Goal: Task Accomplishment & Management: Use online tool/utility

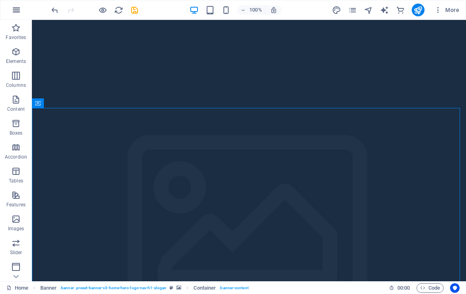
click at [15, 13] on icon "button" at bounding box center [17, 10] width 10 height 10
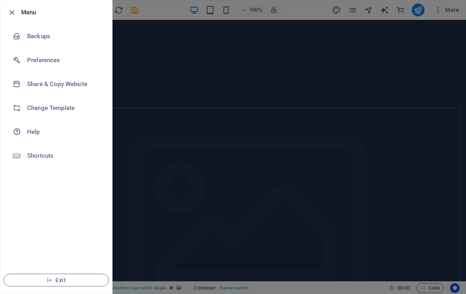
click at [161, 86] on div at bounding box center [233, 147] width 466 height 294
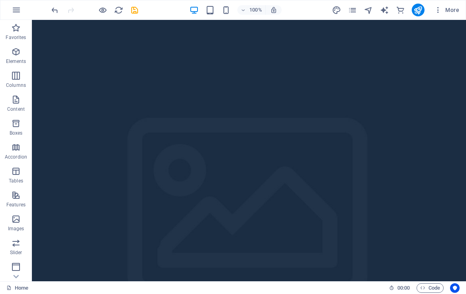
scroll to position [11, 0]
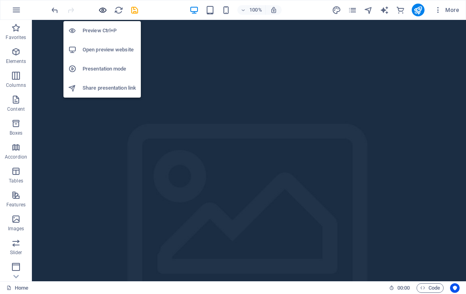
click at [102, 6] on icon "button" at bounding box center [102, 10] width 9 height 9
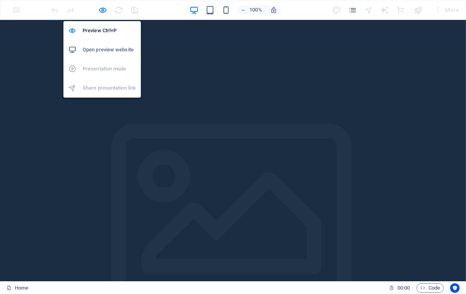
click at [94, 46] on h6 "Open preview website" at bounding box center [109, 50] width 53 height 10
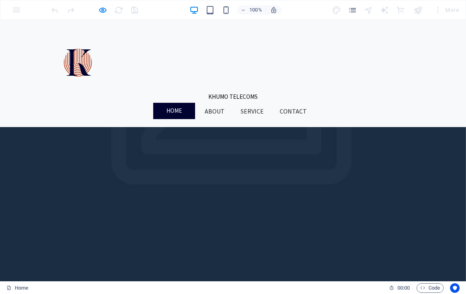
scroll to position [139, 0]
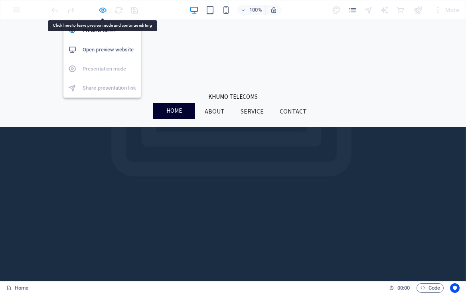
click at [102, 14] on icon "button" at bounding box center [102, 10] width 9 height 9
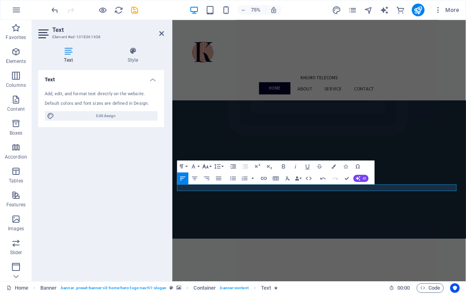
click at [204, 170] on icon "button" at bounding box center [205, 166] width 7 height 7
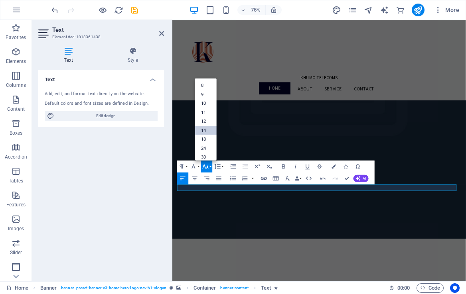
click at [204, 129] on link "14" at bounding box center [206, 130] width 22 height 9
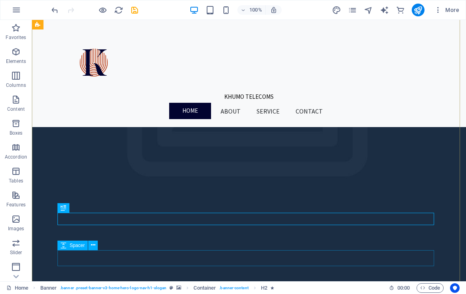
click at [64, 246] on icon at bounding box center [64, 246] width 6 height 10
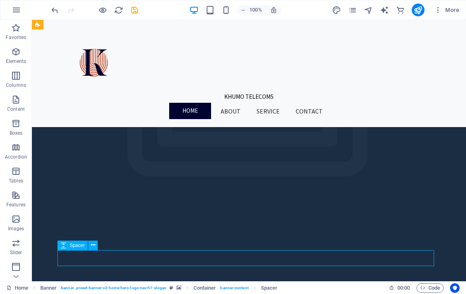
click at [64, 246] on icon at bounding box center [64, 246] width 6 height 10
select select "px"
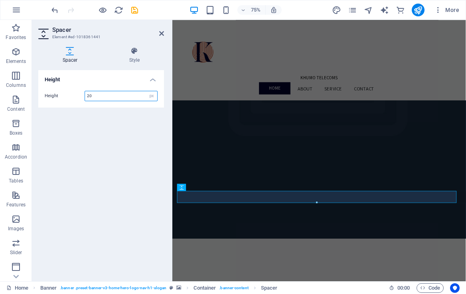
type input "20"
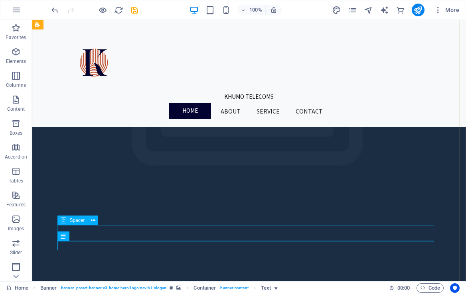
click at [68, 221] on div "Spacer" at bounding box center [72, 221] width 30 height 10
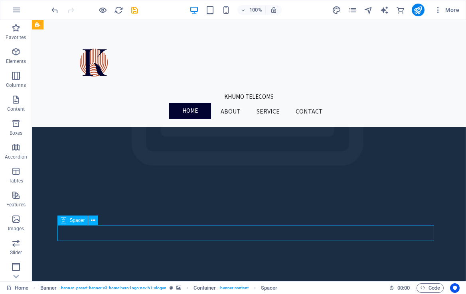
click at [68, 221] on div "Spacer" at bounding box center [72, 221] width 30 height 10
select select "px"
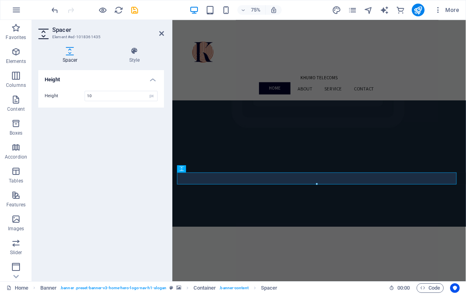
type input "10"
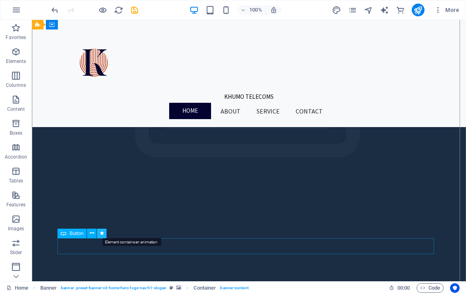
click at [102, 235] on icon at bounding box center [102, 233] width 4 height 8
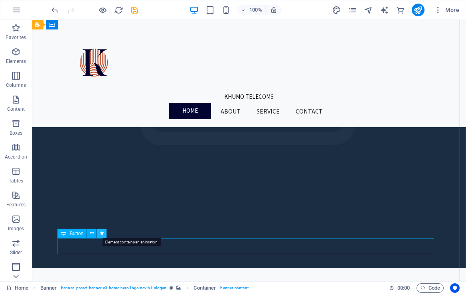
select select "move-bottom-to-top"
select select "s"
select select "onload"
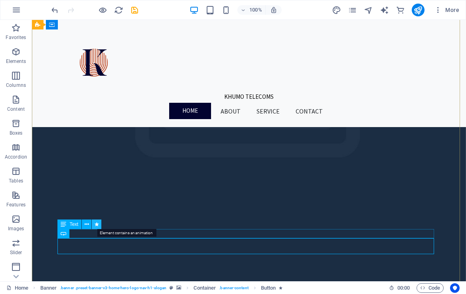
click at [99, 226] on button at bounding box center [97, 225] width 10 height 10
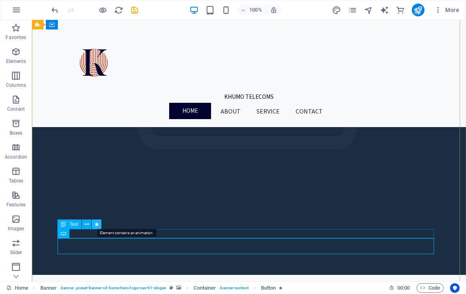
select select "move-bottom-to-top"
select select "s"
select select "onload"
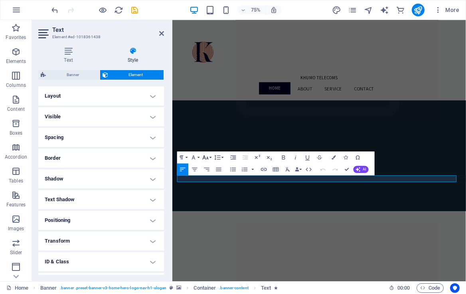
click at [206, 159] on icon "button" at bounding box center [205, 157] width 7 height 7
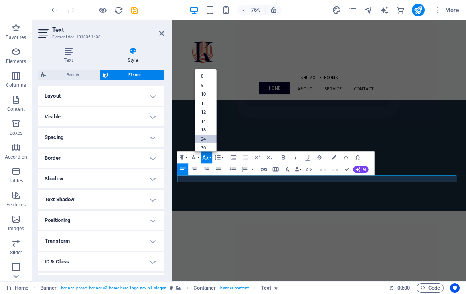
click at [205, 138] on link "24" at bounding box center [206, 138] width 22 height 9
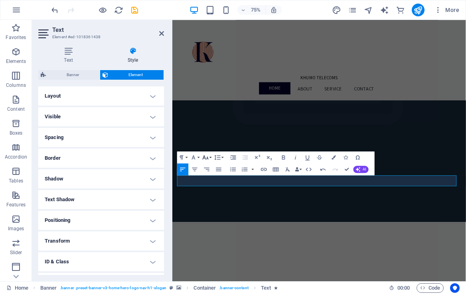
click at [206, 159] on icon "button" at bounding box center [206, 157] width 6 height 4
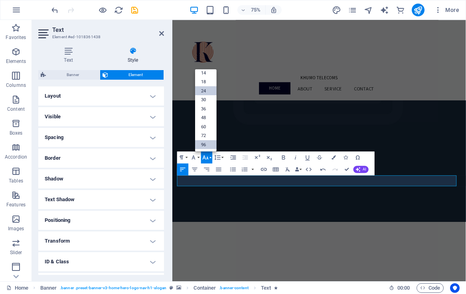
scroll to position [64, 0]
click at [202, 106] on link "36" at bounding box center [206, 108] width 22 height 9
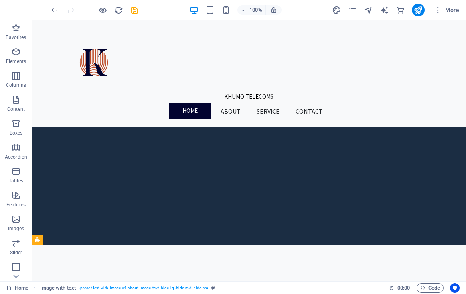
scroll to position [177, 0]
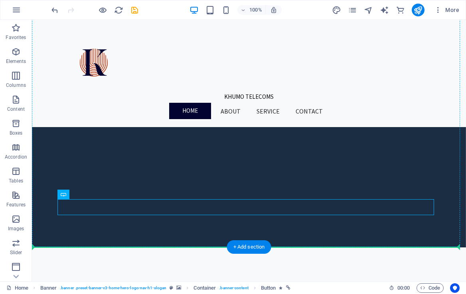
drag, startPoint x: 241, startPoint y: 206, endPoint x: 273, endPoint y: 244, distance: 49.3
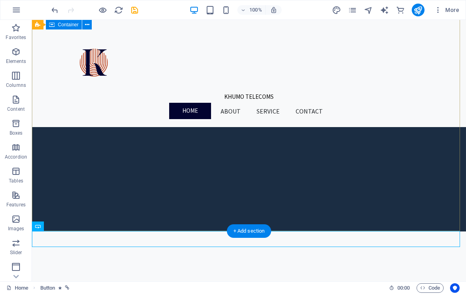
drag, startPoint x: 276, startPoint y: 257, endPoint x: 242, endPoint y: 214, distance: 54.8
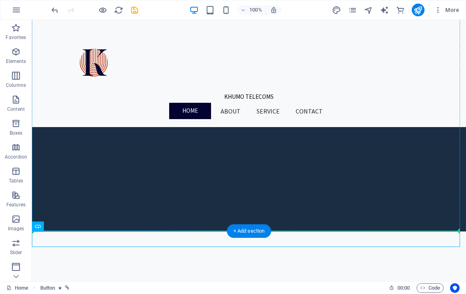
drag, startPoint x: 272, startPoint y: 237, endPoint x: 251, endPoint y: 219, distance: 27.4
drag, startPoint x: 223, startPoint y: 236, endPoint x: 220, endPoint y: 201, distance: 34.8
drag, startPoint x: 221, startPoint y: 240, endPoint x: 216, endPoint y: 202, distance: 38.6
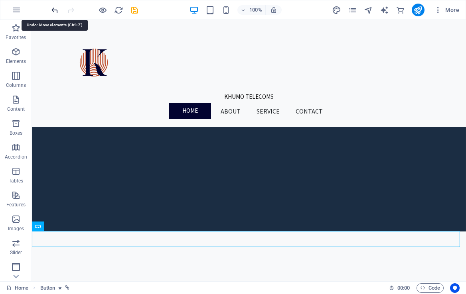
click at [55, 13] on icon "undo" at bounding box center [54, 10] width 9 height 9
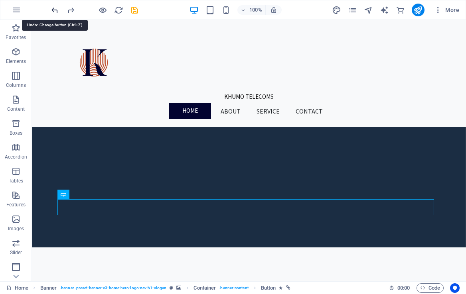
click at [55, 13] on icon "undo" at bounding box center [54, 10] width 9 height 9
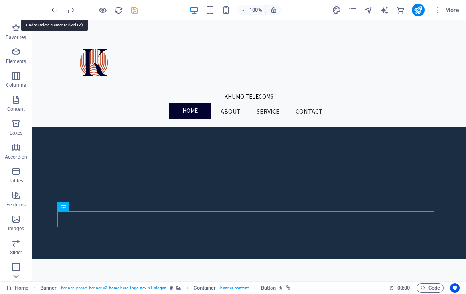
click at [55, 13] on icon "undo" at bounding box center [54, 10] width 9 height 9
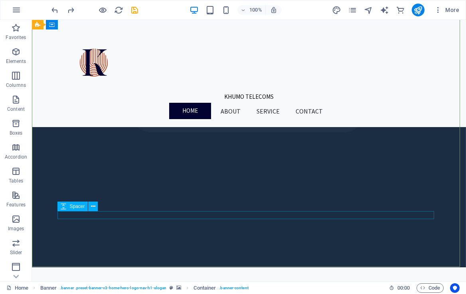
click at [63, 208] on icon at bounding box center [64, 207] width 6 height 10
click at [64, 207] on icon at bounding box center [64, 207] width 6 height 10
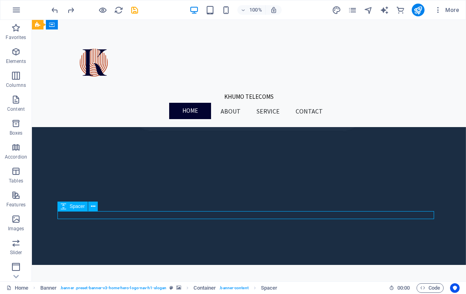
select select "px"
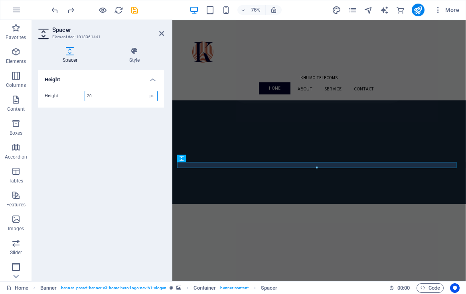
click at [94, 97] on input "20" at bounding box center [121, 96] width 72 height 10
type input "2"
type input "15"
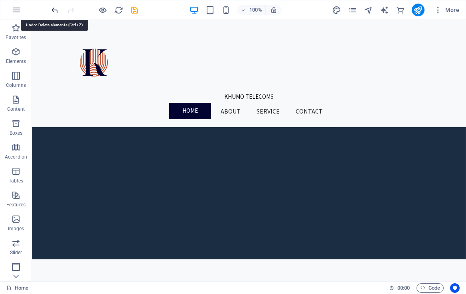
click at [57, 10] on icon "undo" at bounding box center [54, 10] width 9 height 9
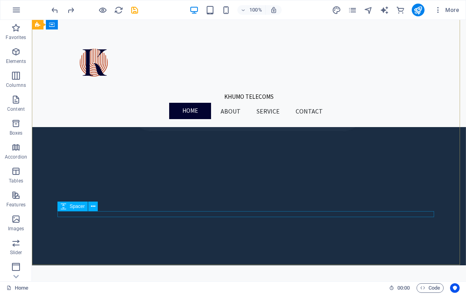
click at [63, 207] on icon at bounding box center [64, 207] width 6 height 10
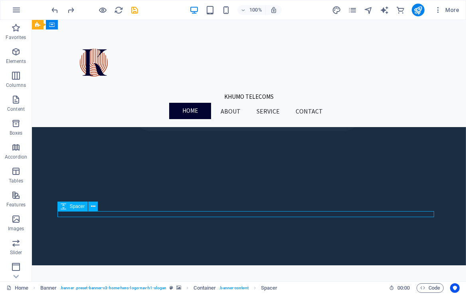
click at [63, 207] on icon at bounding box center [64, 207] width 6 height 10
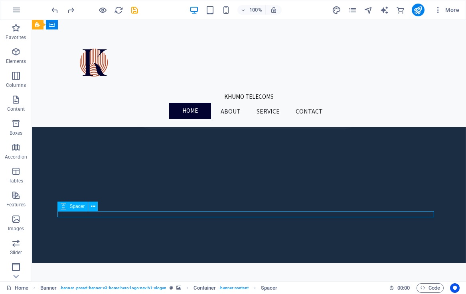
select select "px"
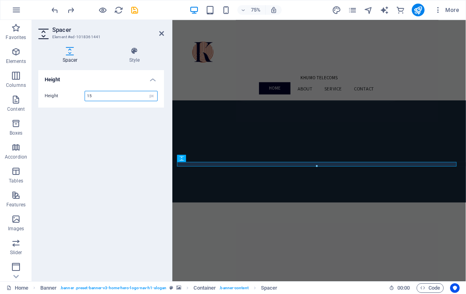
click at [97, 95] on input "15" at bounding box center [121, 96] width 72 height 10
type input "1"
type input "20"
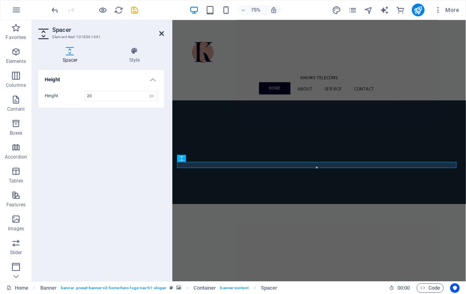
click at [162, 33] on icon at bounding box center [161, 33] width 5 height 6
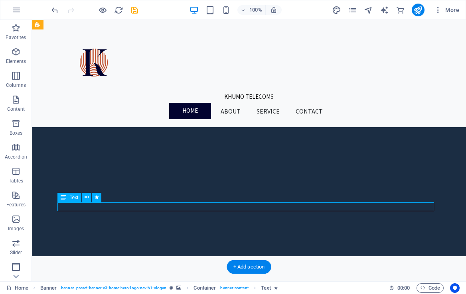
select select "move-bottom-to-top"
select select "s"
select select "onload"
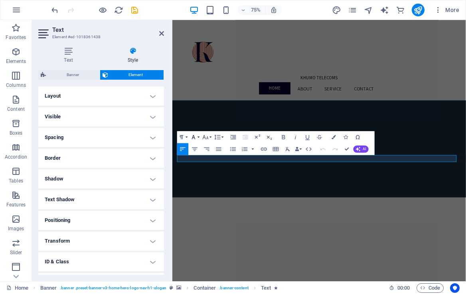
click at [195, 136] on icon "button" at bounding box center [193, 137] width 7 height 7
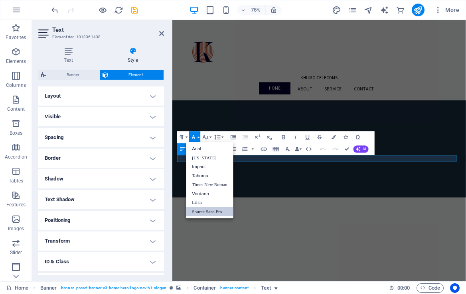
scroll to position [0, 0]
click at [207, 135] on icon "button" at bounding box center [205, 137] width 7 height 7
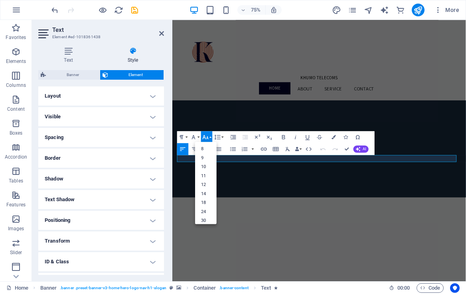
scroll to position [64, 0]
drag, startPoint x: 217, startPoint y: 198, endPoint x: 62, endPoint y: 252, distance: 164.5
click at [204, 183] on link "36" at bounding box center [206, 181] width 22 height 9
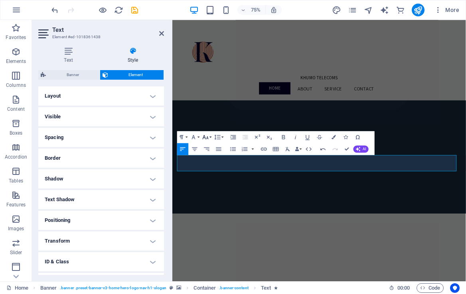
click at [205, 138] on icon "button" at bounding box center [206, 137] width 6 height 4
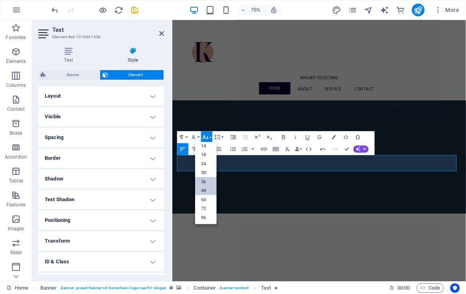
click at [204, 192] on link "48" at bounding box center [206, 190] width 22 height 9
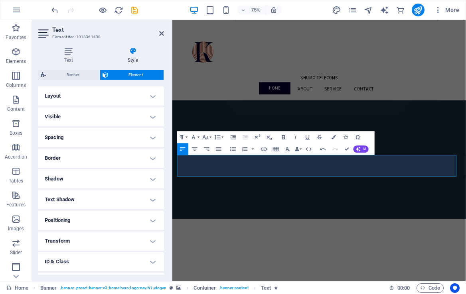
click at [283, 136] on icon "button" at bounding box center [283, 137] width 7 height 7
click at [195, 147] on icon "button" at bounding box center [194, 148] width 7 height 7
click at [185, 150] on icon "button" at bounding box center [182, 148] width 7 height 7
click at [231, 140] on icon "button" at bounding box center [233, 137] width 7 height 7
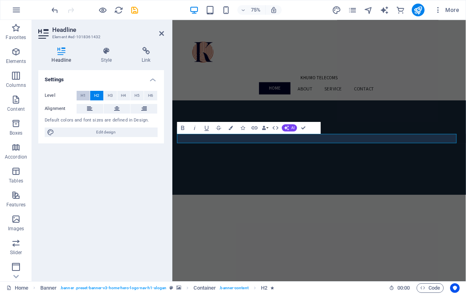
click at [78, 95] on button "H1" at bounding box center [83, 96] width 13 height 10
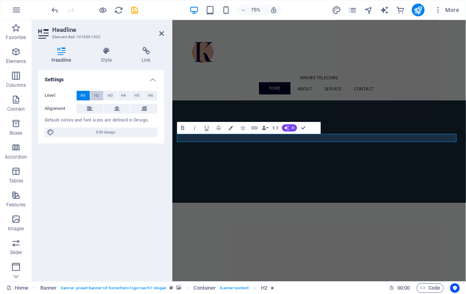
click at [100, 93] on button "H2" at bounding box center [96, 96] width 13 height 10
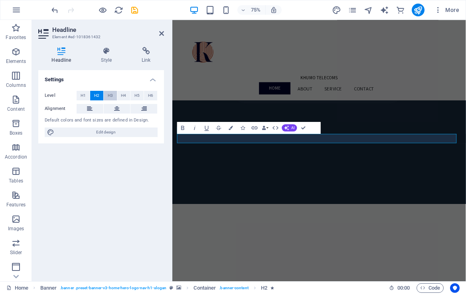
click at [108, 93] on span "H3" at bounding box center [110, 96] width 5 height 10
click at [98, 94] on span "H2" at bounding box center [96, 96] width 5 height 10
click at [85, 95] on span "H1" at bounding box center [83, 96] width 5 height 10
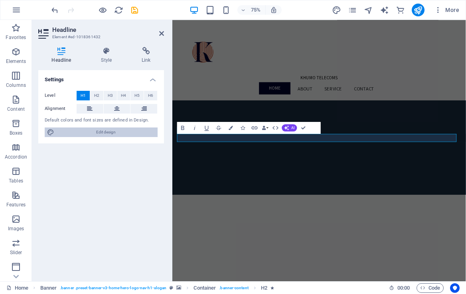
click at [100, 133] on span "Edit design" at bounding box center [106, 133] width 98 height 10
select select "px"
select select "200"
select select "px"
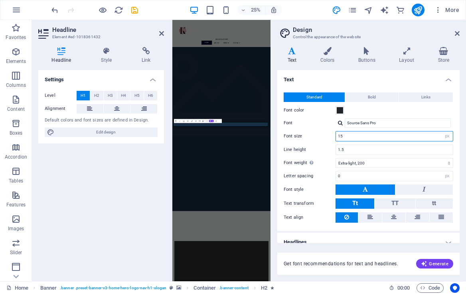
click at [371, 134] on input "15" at bounding box center [394, 137] width 117 height 10
type input "1"
click at [405, 235] on h4 "Headlines" at bounding box center [368, 242] width 182 height 19
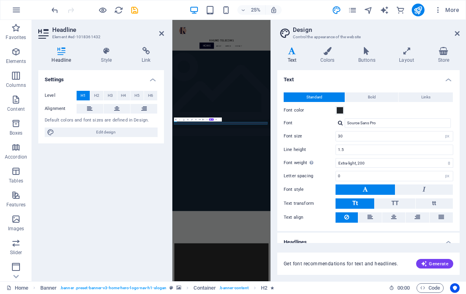
drag, startPoint x: 462, startPoint y: 144, endPoint x: 465, endPoint y: 123, distance: 20.6
click at [465, 123] on div "Variants Text Colors Buttons Layout Store Text Standard Bold Links Font color F…" at bounding box center [368, 161] width 195 height 241
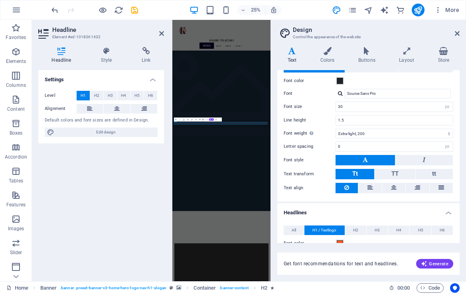
scroll to position [32, 0]
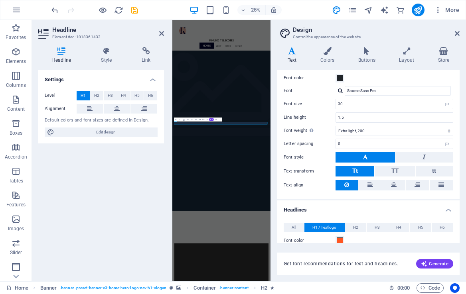
drag, startPoint x: 456, startPoint y: 133, endPoint x: 461, endPoint y: 154, distance: 21.7
click at [461, 154] on div "Variants Text Colors Buttons Layout Store Text Standard Bold Links Font color F…" at bounding box center [368, 161] width 195 height 241
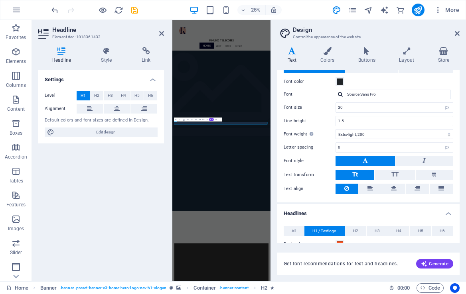
scroll to position [0, 0]
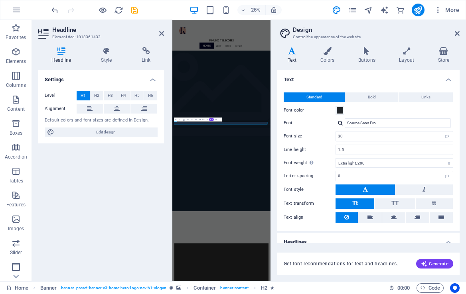
type input "15"
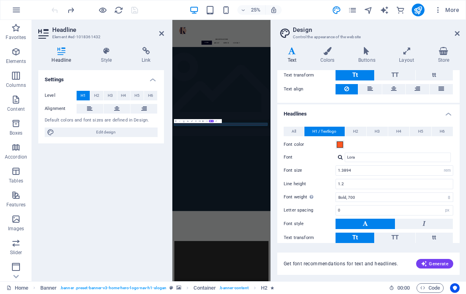
scroll to position [130, 0]
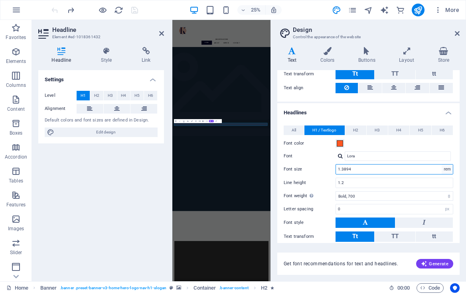
click at [444, 170] on select "rem px em %" at bounding box center [446, 170] width 11 height 10
select select "px"
click at [441, 165] on select "rem px em %" at bounding box center [446, 170] width 11 height 10
type input "50"
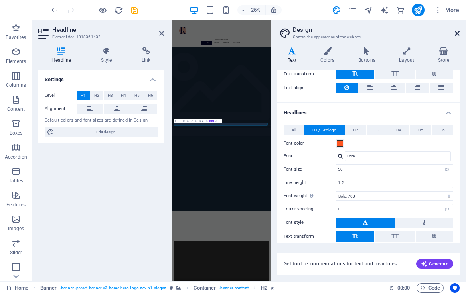
click at [457, 32] on icon at bounding box center [456, 33] width 5 height 6
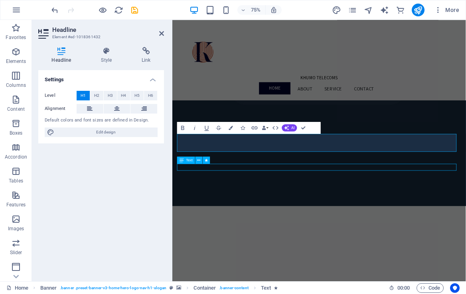
select select "move-bottom-to-top"
select select "s"
select select "onload"
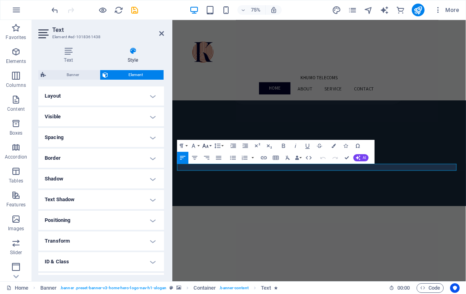
click at [203, 146] on icon "button" at bounding box center [205, 145] width 7 height 7
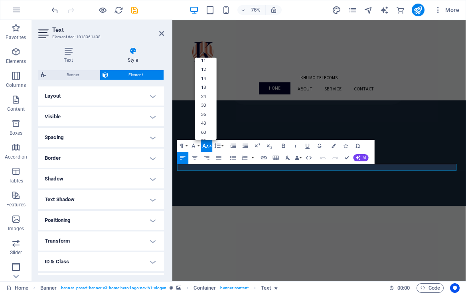
scroll to position [40, 0]
click at [203, 136] on link "60" at bounding box center [206, 133] width 22 height 9
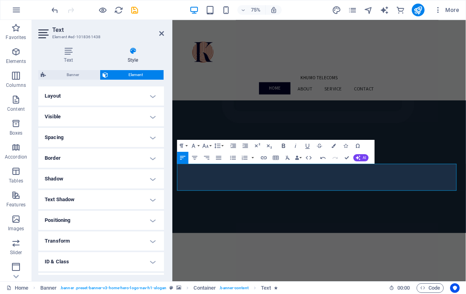
click at [282, 144] on icon "button" at bounding box center [283, 145] width 7 height 7
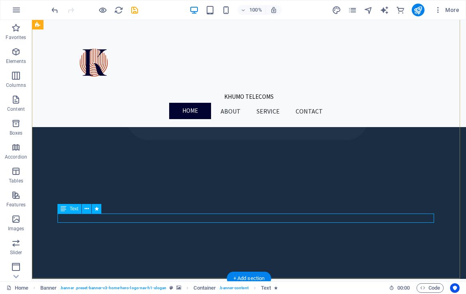
select select "move-bottom-to-top"
select select "s"
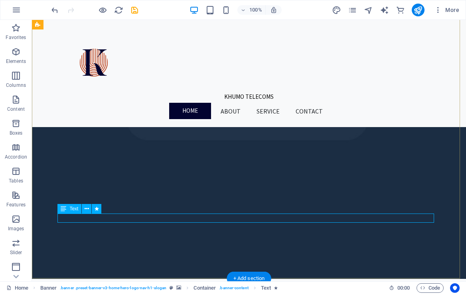
select select "onload"
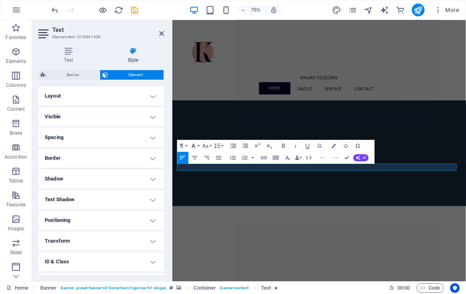
click at [196, 144] on icon "button" at bounding box center [193, 145] width 7 height 7
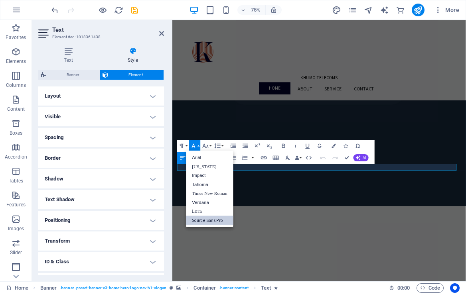
scroll to position [0, 0]
click at [203, 211] on link "Lora" at bounding box center [209, 211] width 47 height 9
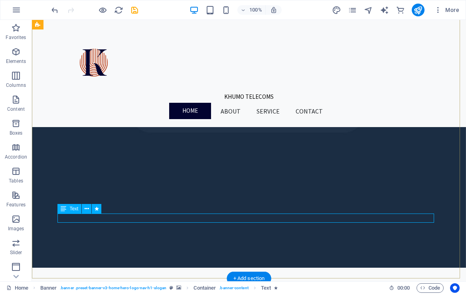
select select "move-bottom-to-top"
select select "s"
select select "onload"
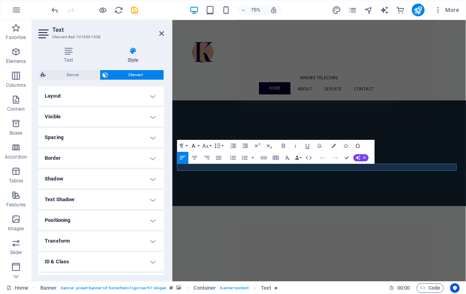
click at [195, 147] on icon "button" at bounding box center [194, 146] width 4 height 4
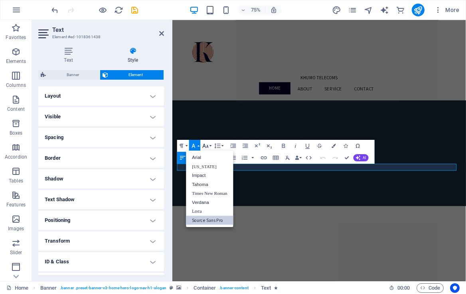
click at [203, 143] on icon "button" at bounding box center [205, 145] width 7 height 7
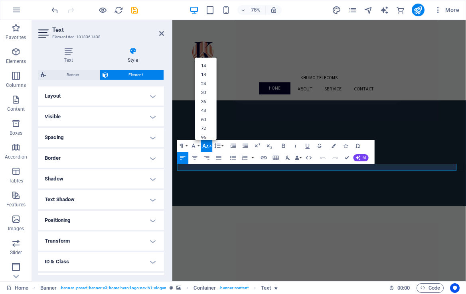
scroll to position [64, 0]
click at [208, 136] on link "96" at bounding box center [206, 133] width 22 height 9
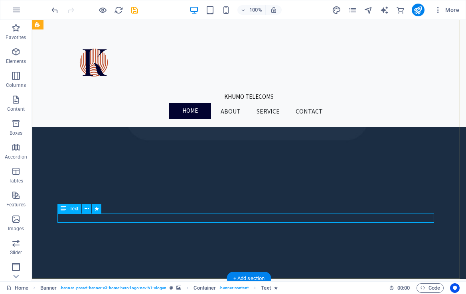
select select "move-bottom-to-top"
select select "s"
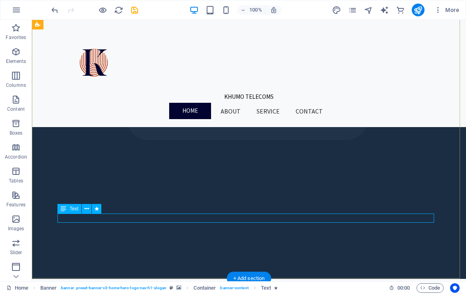
select select "onload"
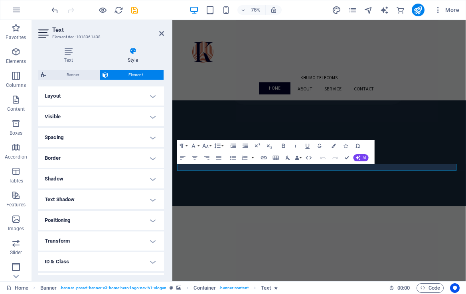
click at [93, 97] on h4 "Layout" at bounding box center [101, 96] width 126 height 19
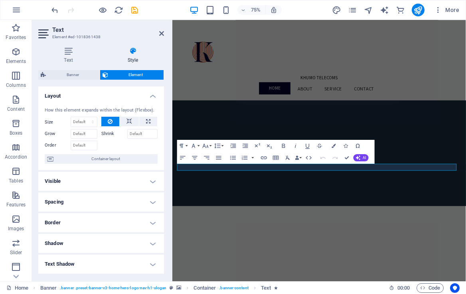
click at [87, 205] on h4 "Spacing" at bounding box center [101, 202] width 126 height 19
click at [160, 194] on h4 "Spacing" at bounding box center [101, 200] width 126 height 14
click at [70, 55] on icon at bounding box center [68, 51] width 60 height 8
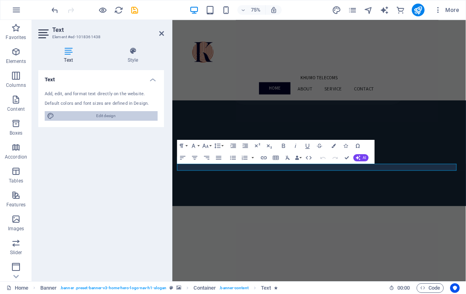
click at [85, 117] on span "Edit design" at bounding box center [106, 116] width 98 height 10
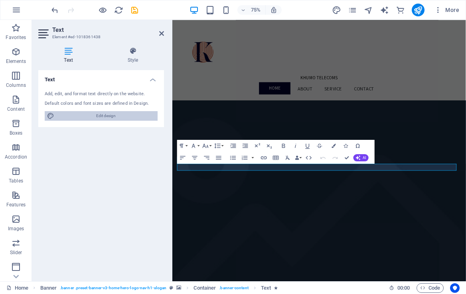
select select "px"
select select "200"
select select "px"
select select "700"
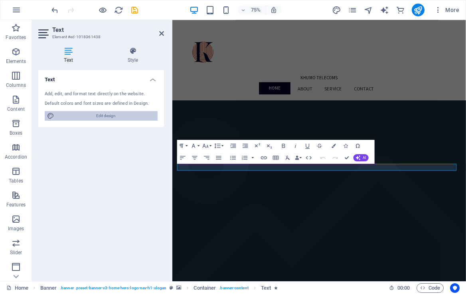
select select "px"
select select "rem"
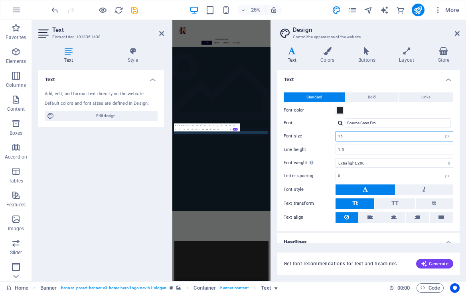
click at [373, 136] on input "15" at bounding box center [394, 137] width 117 height 10
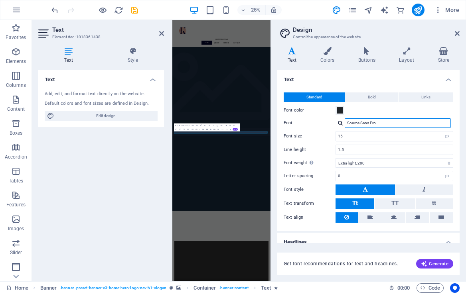
click at [377, 124] on input "Source Sans Pro" at bounding box center [397, 123] width 106 height 10
click at [340, 125] on div at bounding box center [340, 122] width 5 height 5
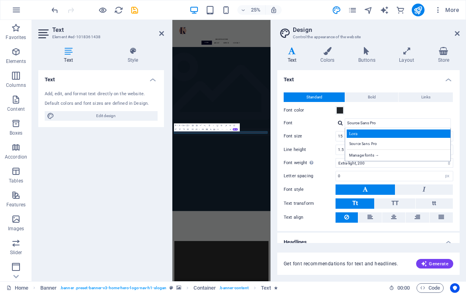
click at [351, 136] on div "Lora" at bounding box center [398, 134] width 105 height 8
type input "Lora"
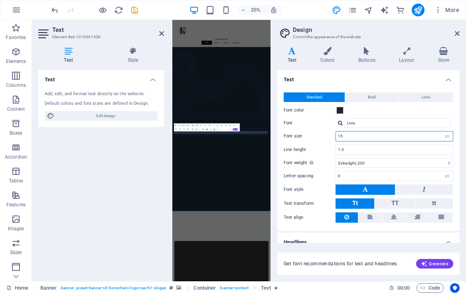
click at [351, 136] on input "15" at bounding box center [394, 137] width 117 height 10
type input "1"
type input "30"
click at [458, 32] on icon at bounding box center [456, 33] width 5 height 6
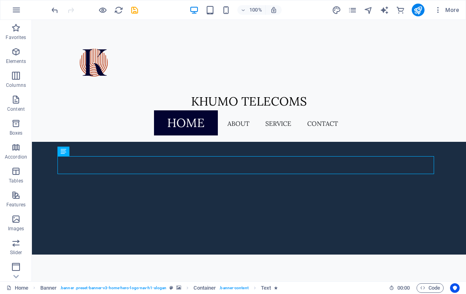
scroll to position [225, 0]
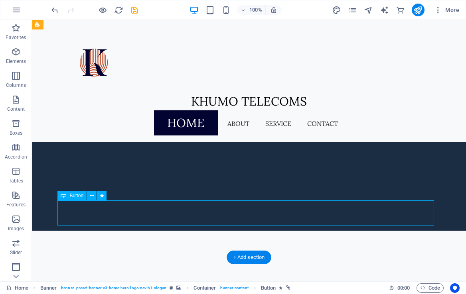
select select "move-bottom-to-top"
select select "s"
select select "onload"
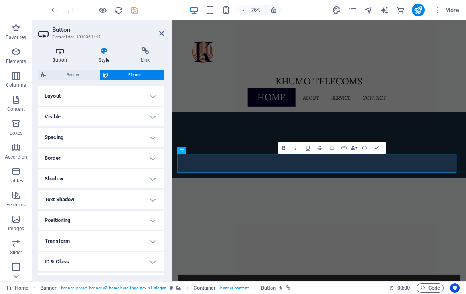
click at [61, 55] on icon at bounding box center [59, 51] width 43 height 8
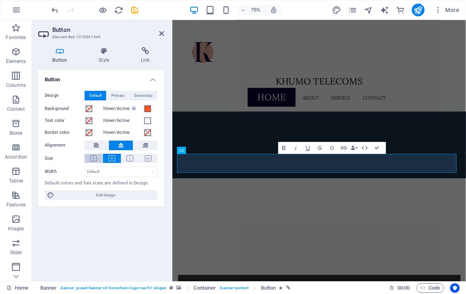
click at [94, 157] on icon at bounding box center [93, 158] width 7 height 6
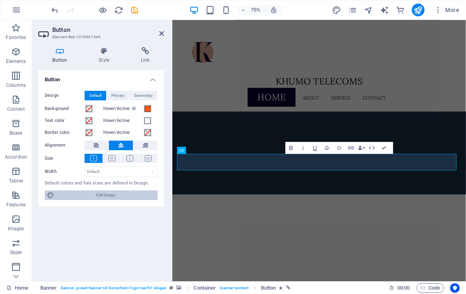
click at [96, 194] on span "Edit design" at bounding box center [106, 196] width 98 height 10
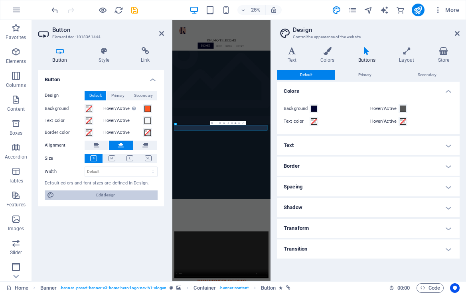
click at [115, 196] on span "Edit design" at bounding box center [106, 196] width 98 height 10
click at [299, 52] on icon at bounding box center [291, 51] width 29 height 8
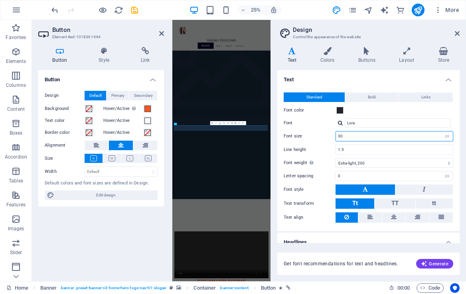
click at [348, 136] on input "30" at bounding box center [394, 137] width 117 height 10
type input "3"
type input "15"
click at [454, 32] on h2 "Design" at bounding box center [376, 29] width 167 height 7
click at [454, 32] on icon at bounding box center [456, 33] width 5 height 6
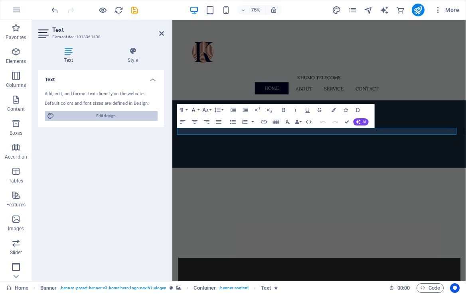
click at [122, 119] on span "Edit design" at bounding box center [106, 116] width 98 height 10
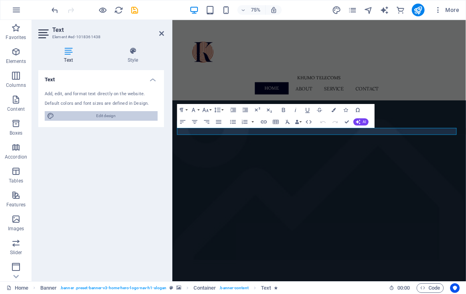
select select "px"
select select "200"
select select "px"
select select "700"
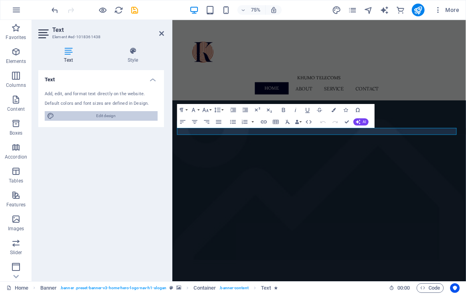
select select "px"
select select "rem"
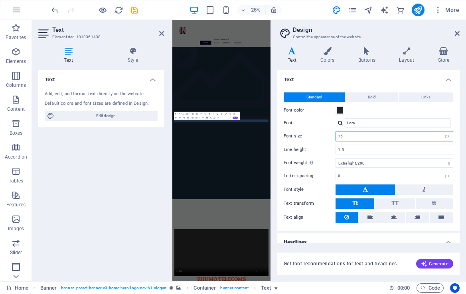
click at [349, 135] on input "15" at bounding box center [394, 137] width 117 height 10
type input "1"
type input "20"
click at [338, 111] on span at bounding box center [339, 110] width 6 height 6
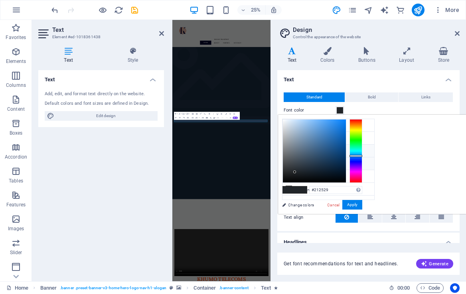
click at [315, 151] on li "Secondary color #020330" at bounding box center [328, 151] width 92 height 13
type input "#020330"
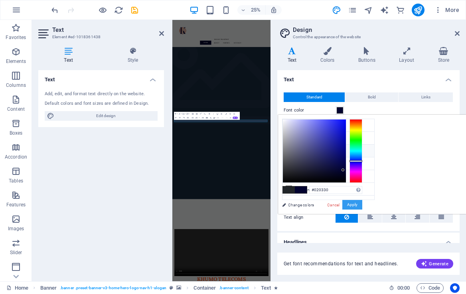
click at [362, 203] on button "Apply" at bounding box center [352, 205] width 20 height 10
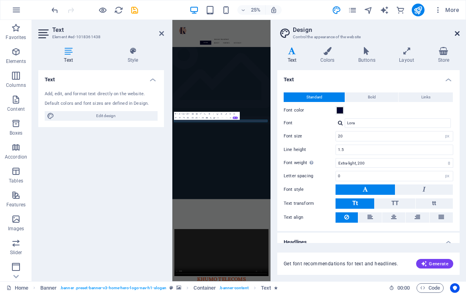
click at [456, 32] on icon at bounding box center [456, 33] width 5 height 6
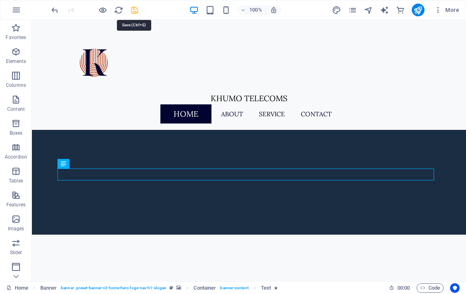
click at [136, 9] on icon "save" at bounding box center [134, 10] width 9 height 9
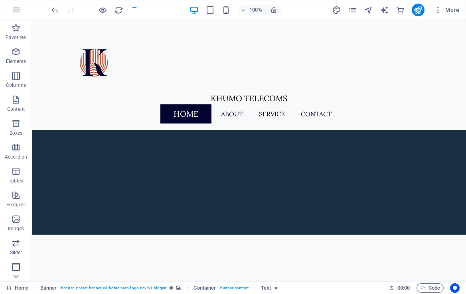
checkbox input "false"
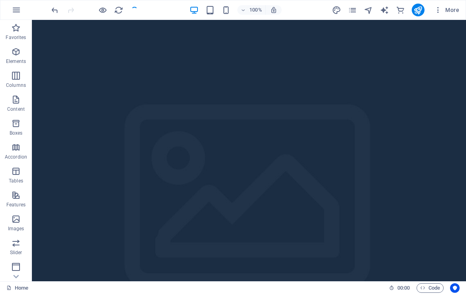
scroll to position [0, 0]
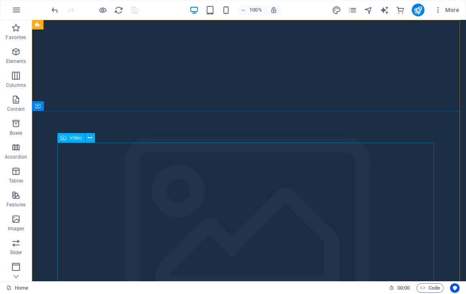
click at [74, 137] on span "Video" at bounding box center [75, 138] width 12 height 5
select select "%"
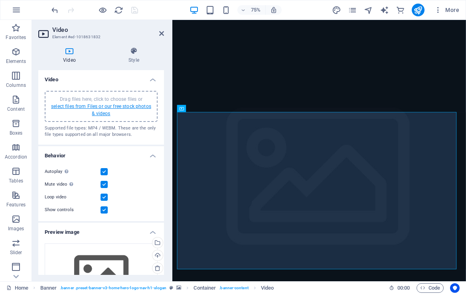
click at [118, 104] on link "select files from Files or our free stock photos & videos" at bounding box center [101, 110] width 100 height 13
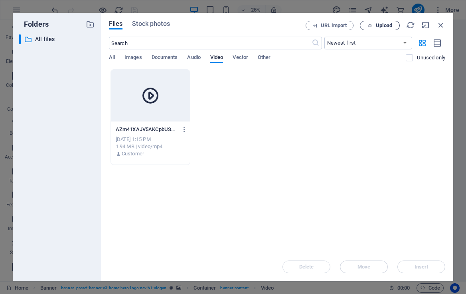
click at [373, 24] on span "Upload" at bounding box center [379, 25] width 33 height 5
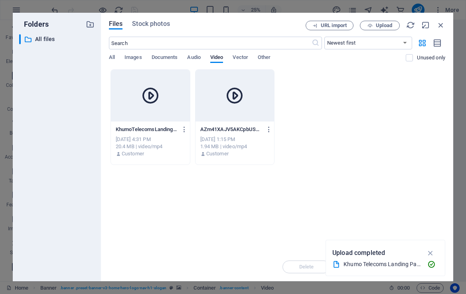
click at [179, 106] on div at bounding box center [150, 96] width 79 height 52
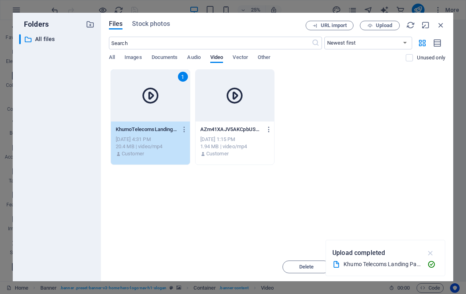
click at [432, 254] on icon "button" at bounding box center [430, 253] width 9 height 9
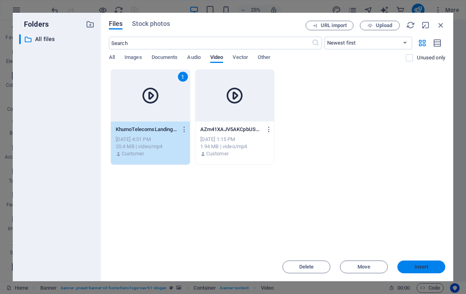
click at [416, 269] on span "Insert" at bounding box center [421, 267] width 14 height 5
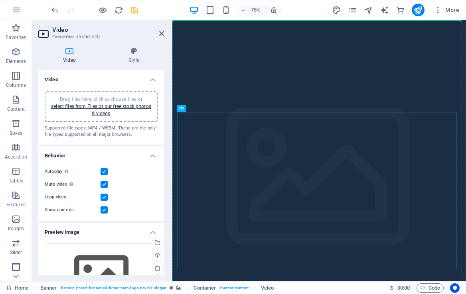
drag, startPoint x: 362, startPoint y: 129, endPoint x: 193, endPoint y: 120, distance: 168.4
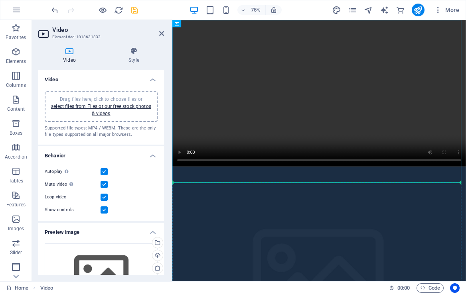
drag, startPoint x: 425, startPoint y: 125, endPoint x: 414, endPoint y: 251, distance: 126.8
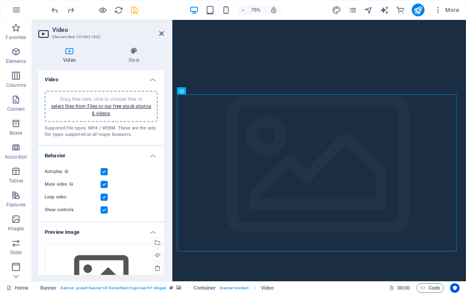
scroll to position [7, 0]
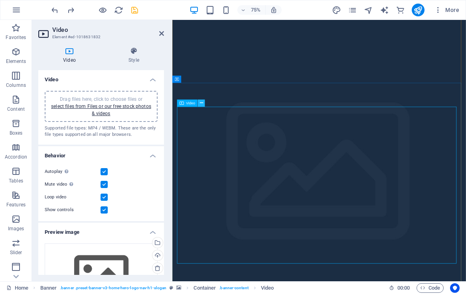
click at [202, 103] on icon at bounding box center [201, 103] width 3 height 6
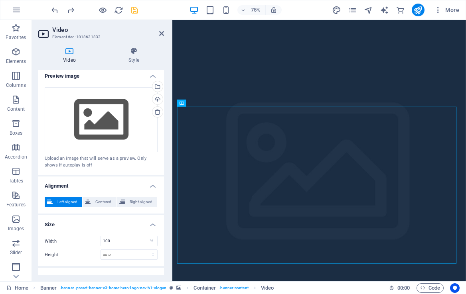
scroll to position [166, 0]
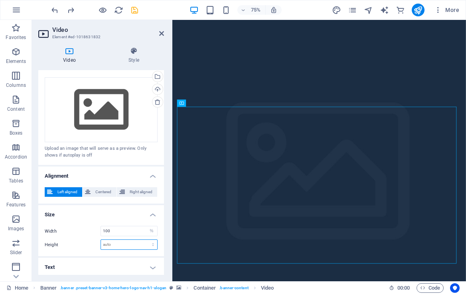
click at [129, 244] on select "auto px" at bounding box center [129, 245] width 56 height 10
select select "px"
click at [144, 240] on select "auto px" at bounding box center [129, 245] width 56 height 10
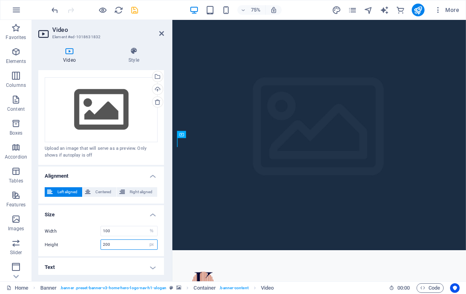
type input "200"
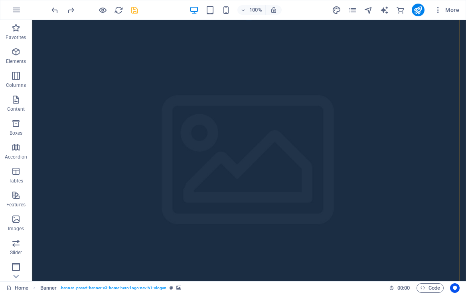
drag, startPoint x: 141, startPoint y: 267, endPoint x: 207, endPoint y: 165, distance: 121.0
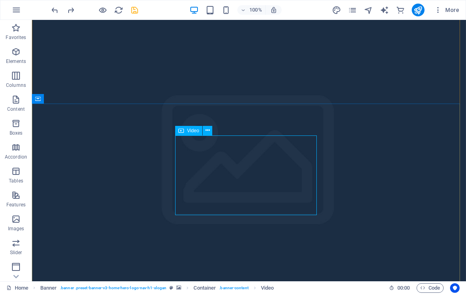
click at [183, 131] on icon at bounding box center [181, 131] width 6 height 10
select select "%"
select select "px"
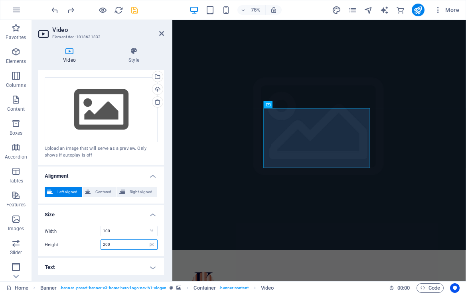
click at [118, 244] on input "200" at bounding box center [129, 245] width 56 height 10
type input "2"
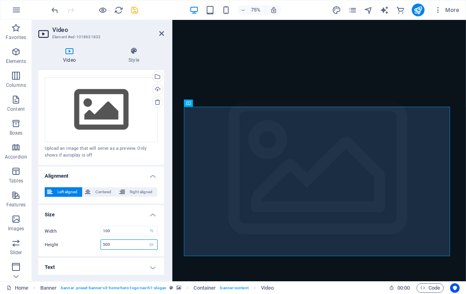
click at [118, 244] on input "500" at bounding box center [129, 245] width 56 height 10
type input "5"
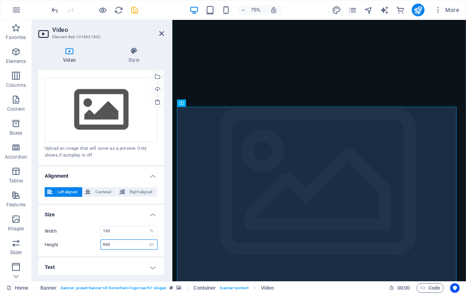
click at [118, 244] on input "600" at bounding box center [129, 245] width 56 height 10
type input "6"
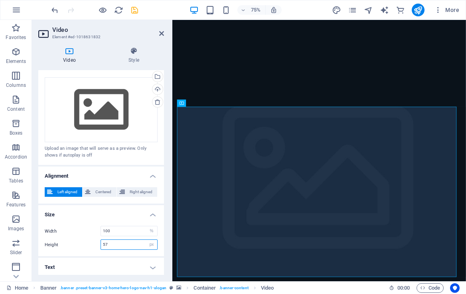
type input "5"
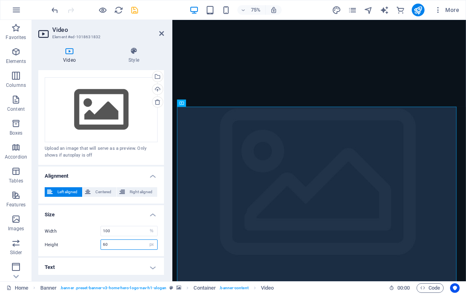
type input "6"
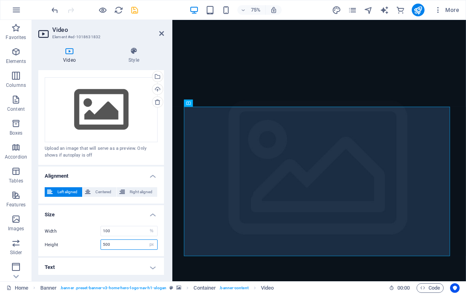
type input "500"
drag, startPoint x: 164, startPoint y: 172, endPoint x: 169, endPoint y: 229, distance: 56.8
click at [169, 229] on div "Video Style Video Drag files here, click to choose files or select files from F…" at bounding box center [101, 161] width 138 height 241
click at [134, 51] on icon at bounding box center [134, 51] width 60 height 8
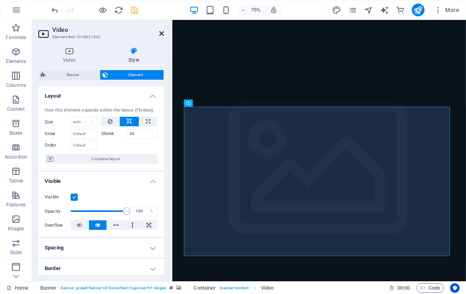
click at [161, 30] on icon at bounding box center [161, 33] width 5 height 6
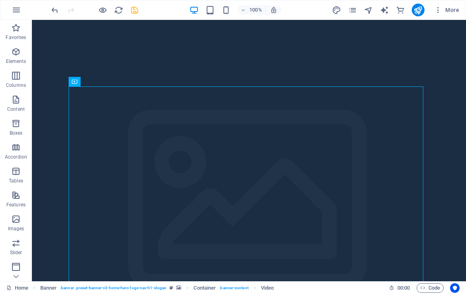
scroll to position [0, 0]
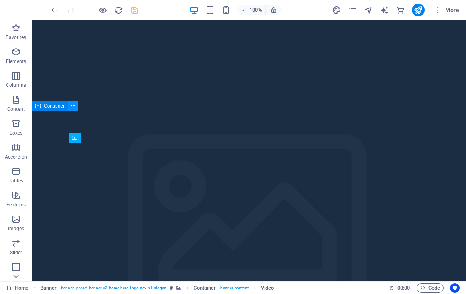
click at [69, 106] on button at bounding box center [73, 106] width 10 height 10
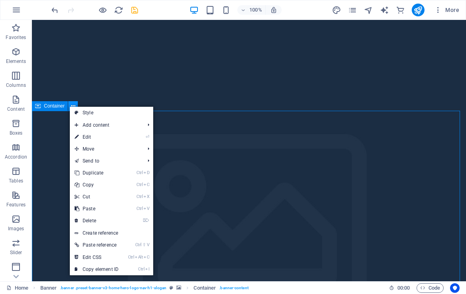
click at [69, 106] on button at bounding box center [73, 106] width 10 height 10
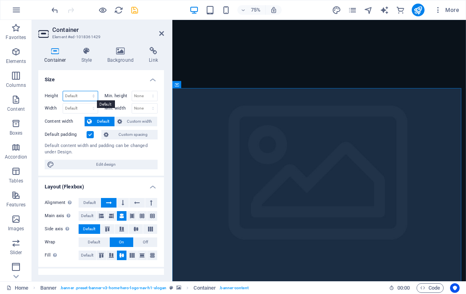
click at [89, 92] on select "Default px rem % vh vw" at bounding box center [80, 96] width 35 height 10
click at [89, 59] on h4 "Style" at bounding box center [88, 55] width 26 height 17
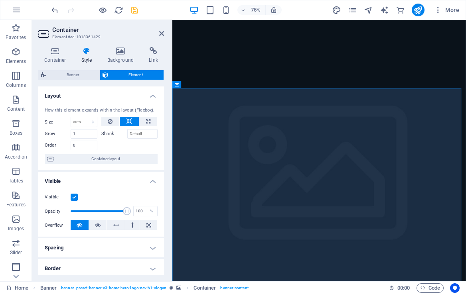
click at [158, 33] on header "Container Element #ed-1018361429" at bounding box center [101, 30] width 126 height 21
click at [162, 31] on icon at bounding box center [161, 33] width 5 height 6
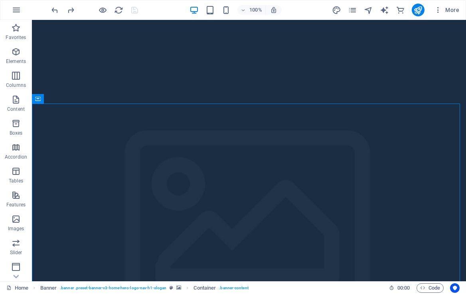
scroll to position [20, 0]
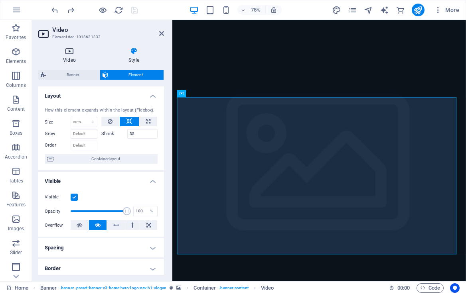
click at [65, 57] on h4 "Video" at bounding box center [70, 55] width 65 height 17
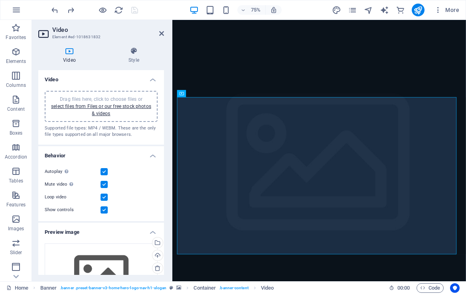
drag, startPoint x: 164, startPoint y: 109, endPoint x: 166, endPoint y: 167, distance: 57.8
click at [166, 167] on div "Video Style Video Drag files here, click to choose files or select files from F…" at bounding box center [101, 161] width 138 height 241
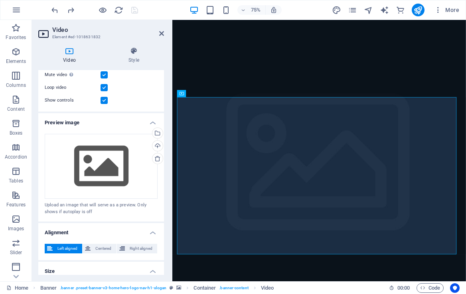
scroll to position [166, 0]
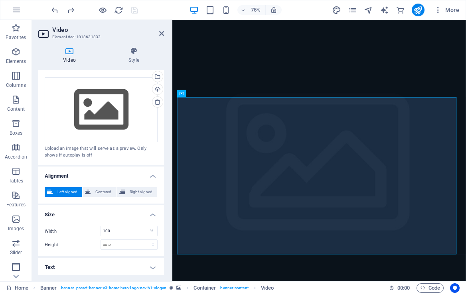
click at [66, 54] on icon at bounding box center [69, 51] width 62 height 8
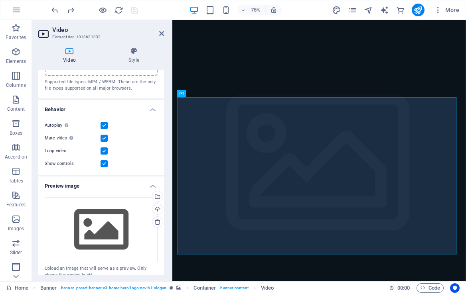
scroll to position [0, 0]
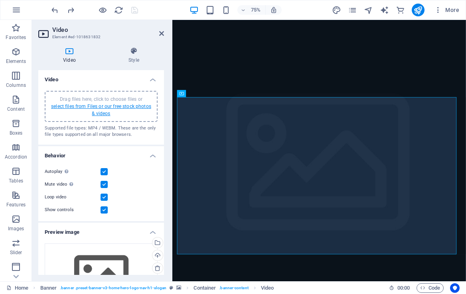
click at [102, 106] on link "select files from Files or our free stock photos & videos" at bounding box center [101, 110] width 100 height 13
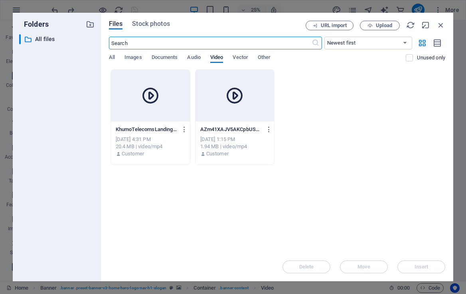
click at [163, 106] on div at bounding box center [150, 96] width 79 height 52
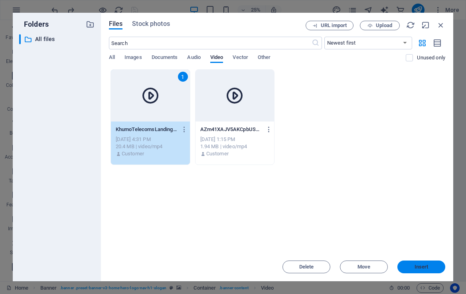
click at [418, 264] on button "Insert" at bounding box center [421, 267] width 48 height 13
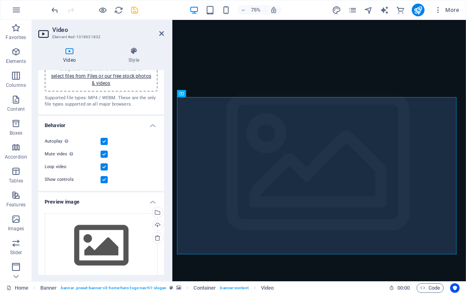
scroll to position [28, 0]
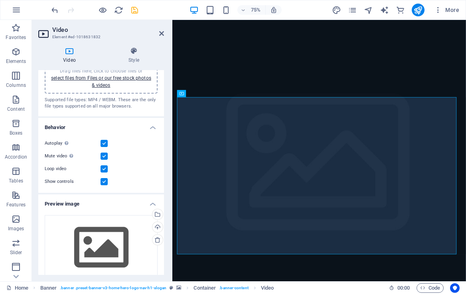
click at [158, 33] on h2 "Video" at bounding box center [108, 29] width 112 height 7
click at [162, 33] on icon at bounding box center [161, 33] width 5 height 6
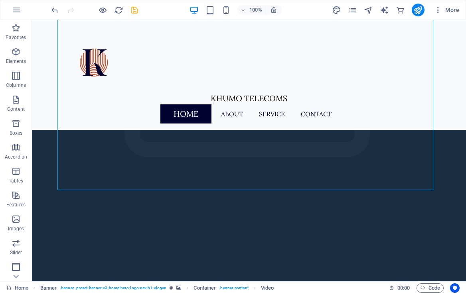
scroll to position [0, 0]
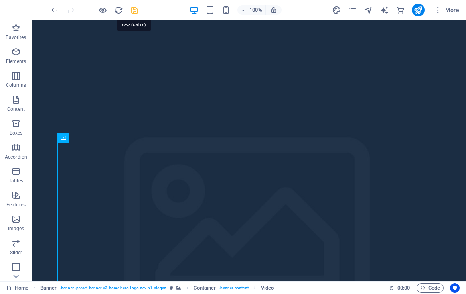
click at [133, 9] on icon "save" at bounding box center [134, 10] width 9 height 9
checkbox input "false"
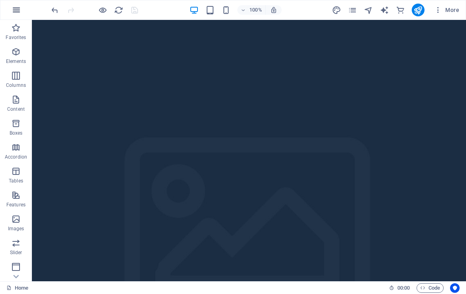
click at [15, 10] on icon "button" at bounding box center [17, 10] width 10 height 10
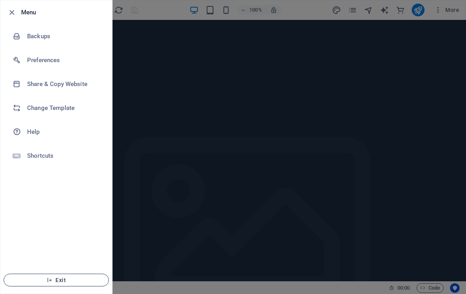
click at [57, 279] on span "Exit" at bounding box center [56, 280] width 92 height 6
